Goal: Task Accomplishment & Management: Use online tool/utility

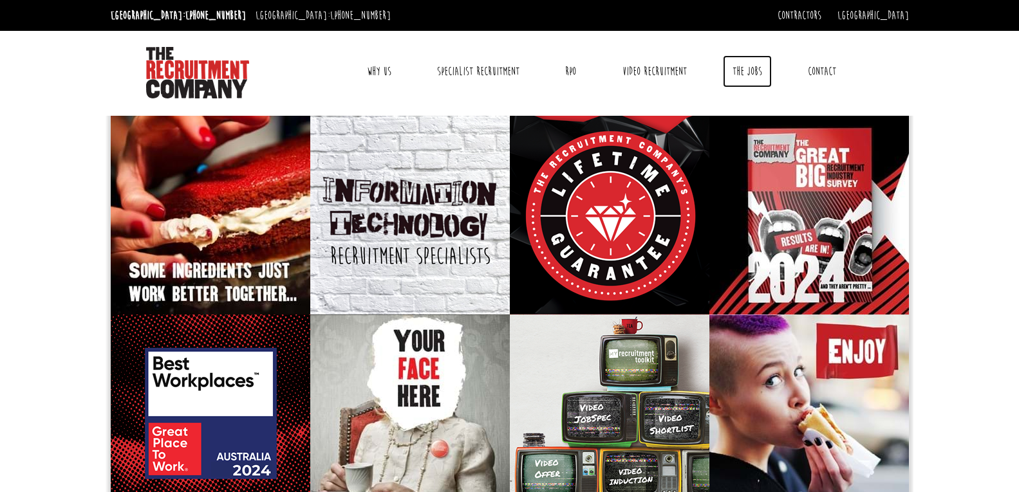
click at [755, 75] on link "The Jobs" at bounding box center [747, 71] width 49 height 32
click at [746, 69] on link "The Jobs" at bounding box center [747, 71] width 49 height 32
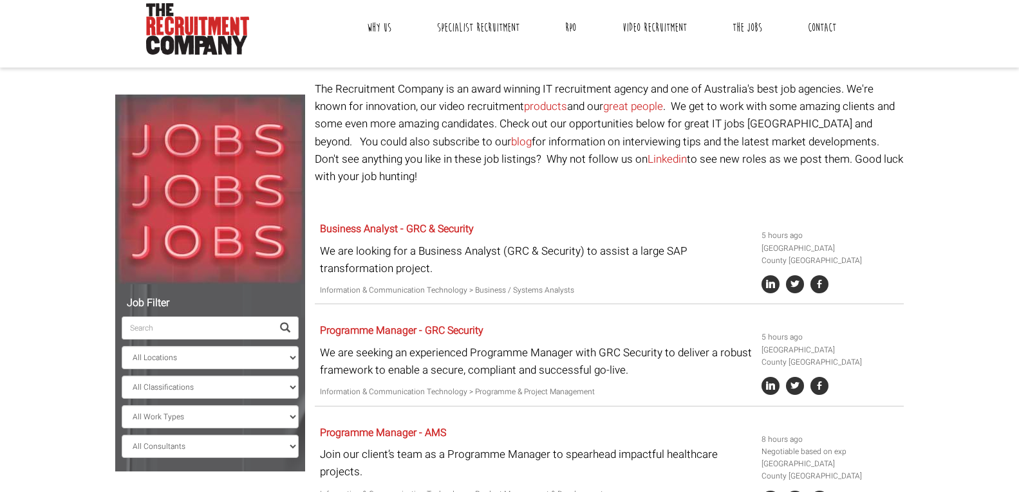
scroll to position [64, 0]
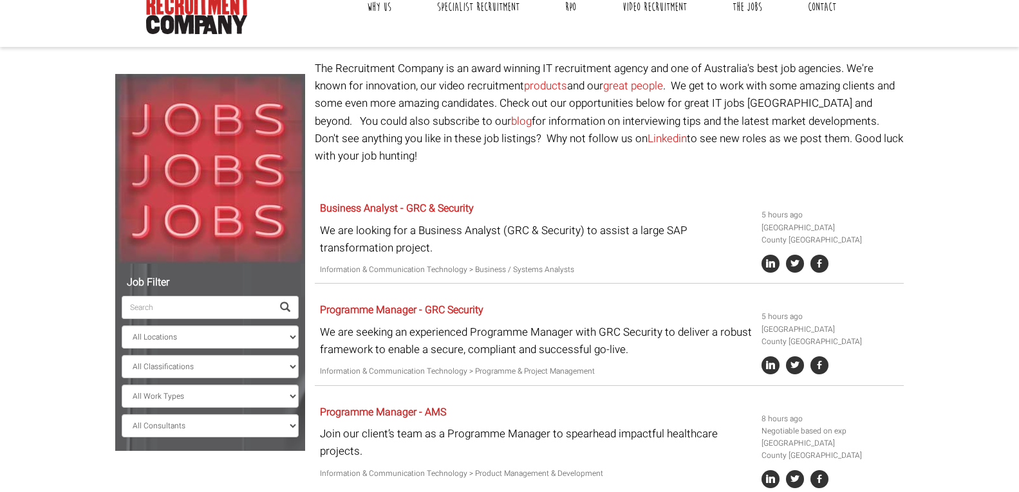
click at [268, 309] on input "search" at bounding box center [197, 307] width 151 height 23
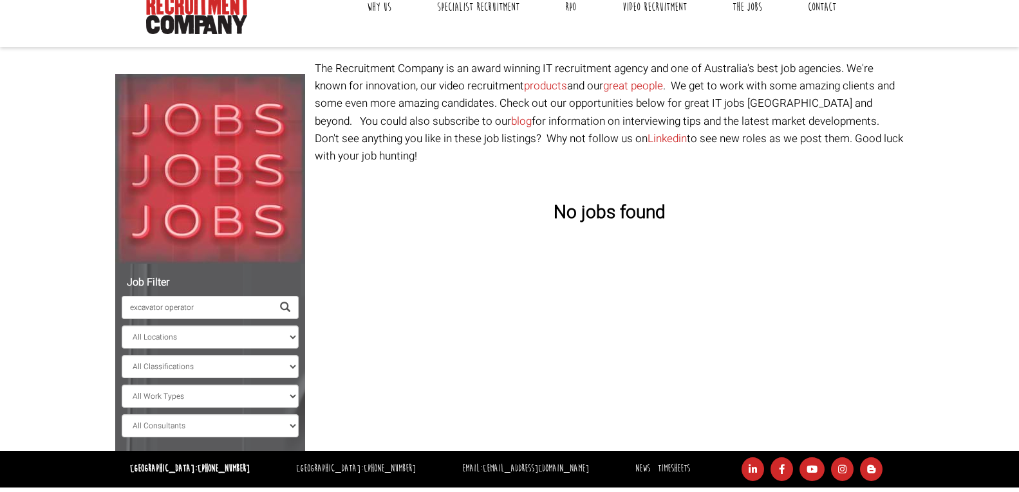
type input "excavator operator"
click at [284, 307] on span at bounding box center [285, 307] width 10 height 10
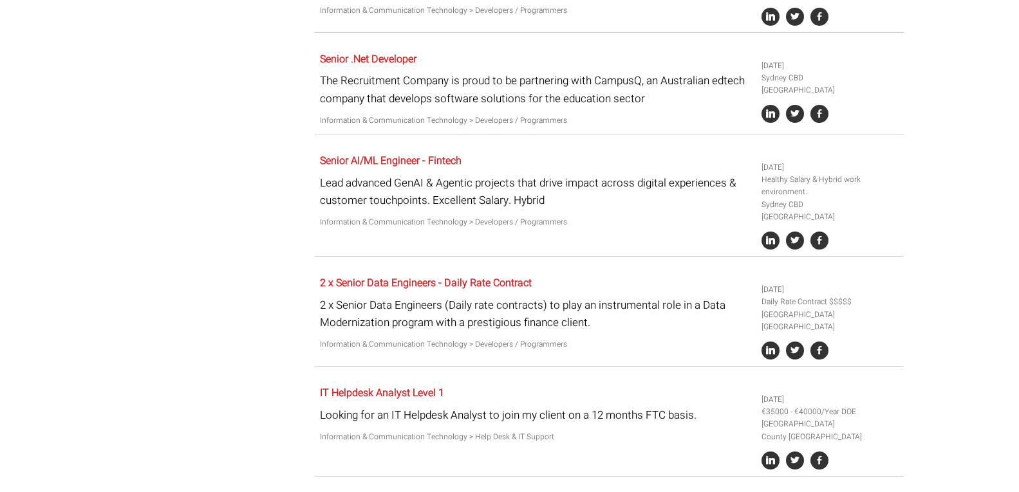
scroll to position [1877, 0]
